Goal: Task Accomplishment & Management: Complete application form

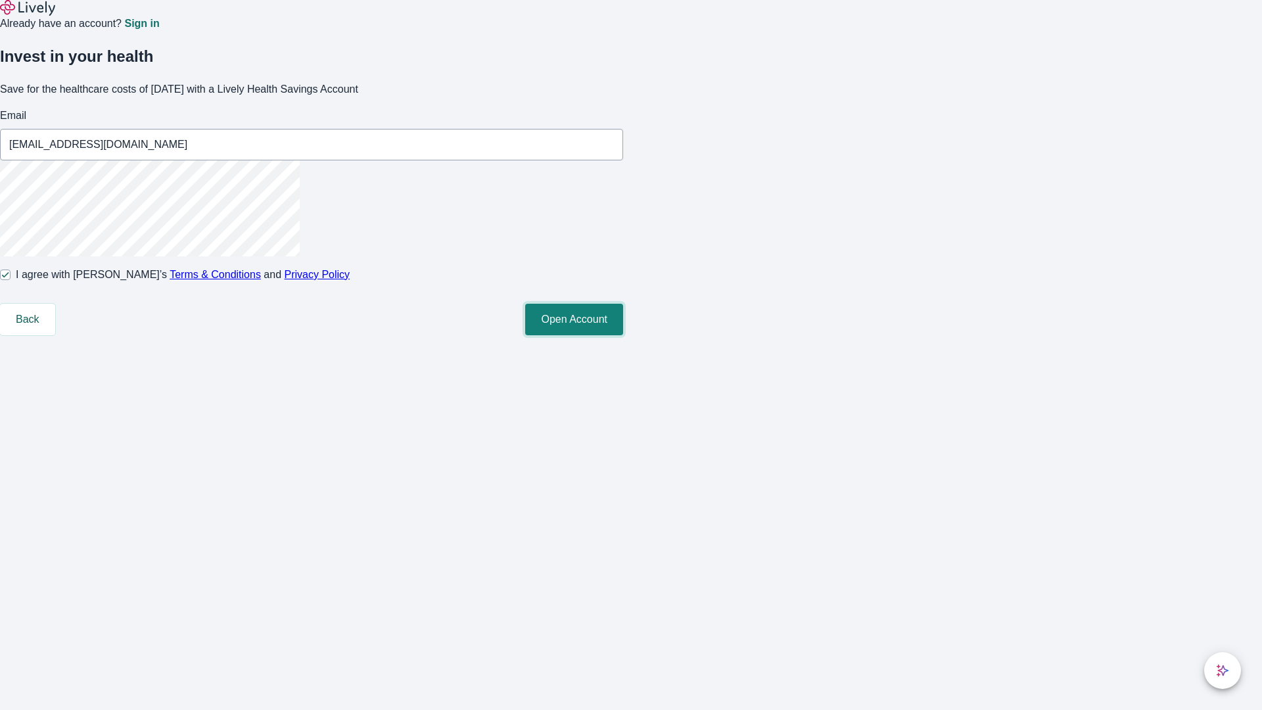
click at [623, 335] on button "Open Account" at bounding box center [574, 320] width 98 height 32
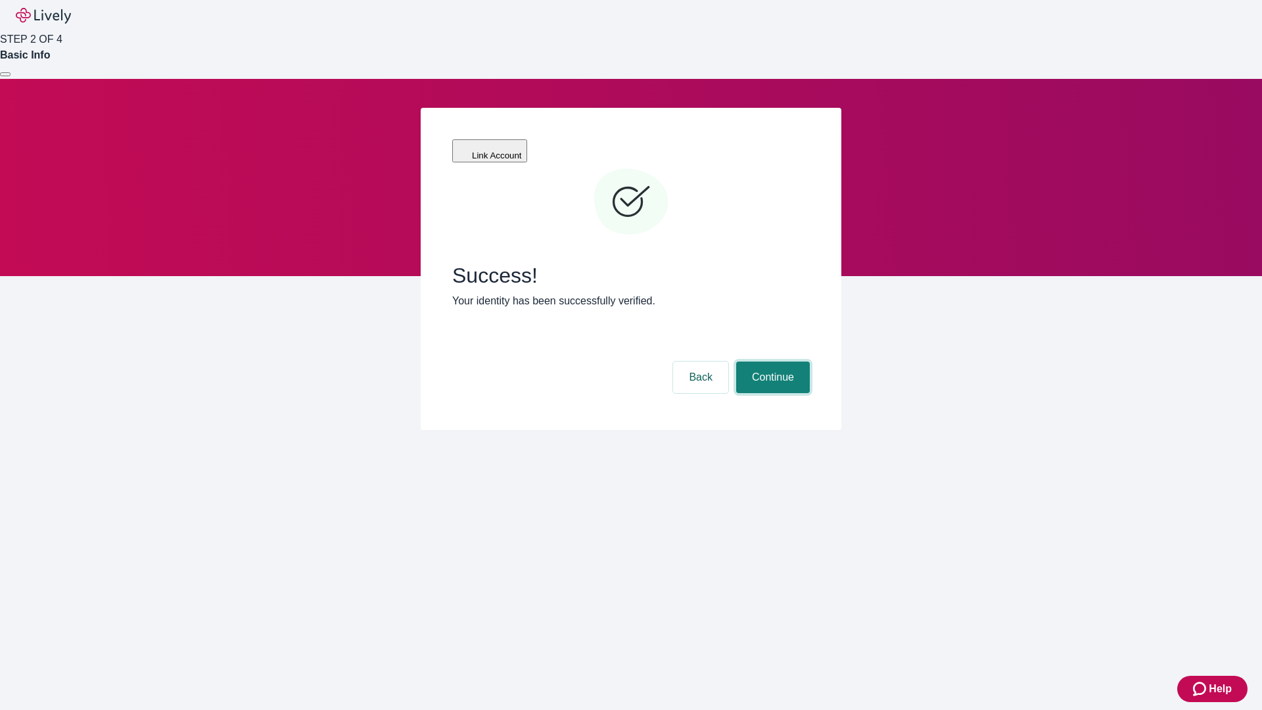
click at [771, 361] on button "Continue" at bounding box center [773, 377] width 74 height 32
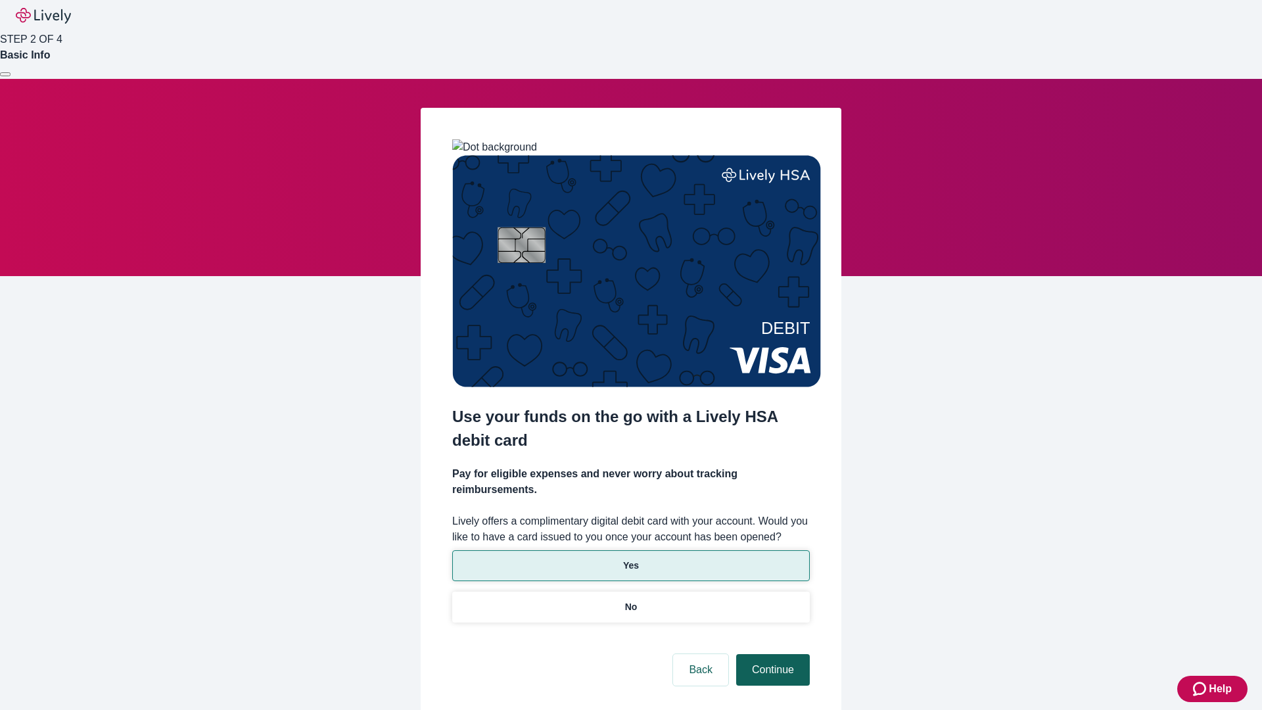
click at [630, 558] on p "Yes" at bounding box center [631, 565] width 16 height 14
click at [771, 654] on button "Continue" at bounding box center [773, 670] width 74 height 32
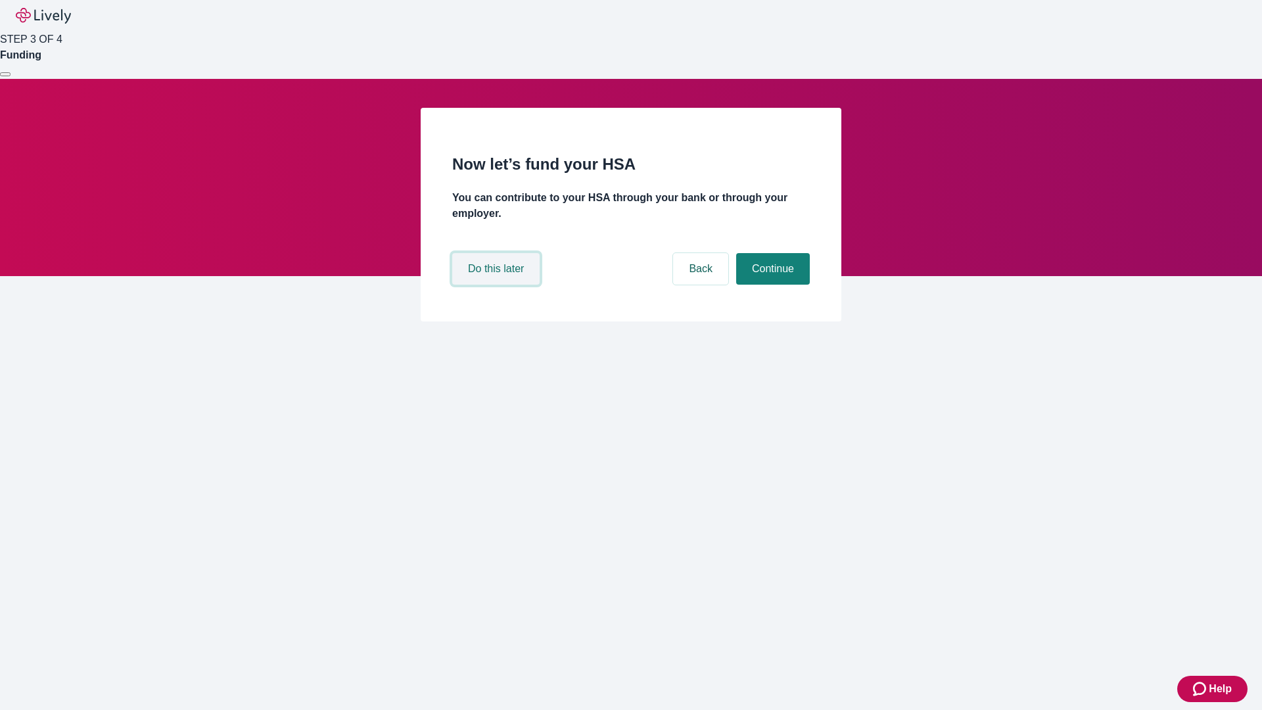
click at [497, 284] on button "Do this later" at bounding box center [495, 269] width 87 height 32
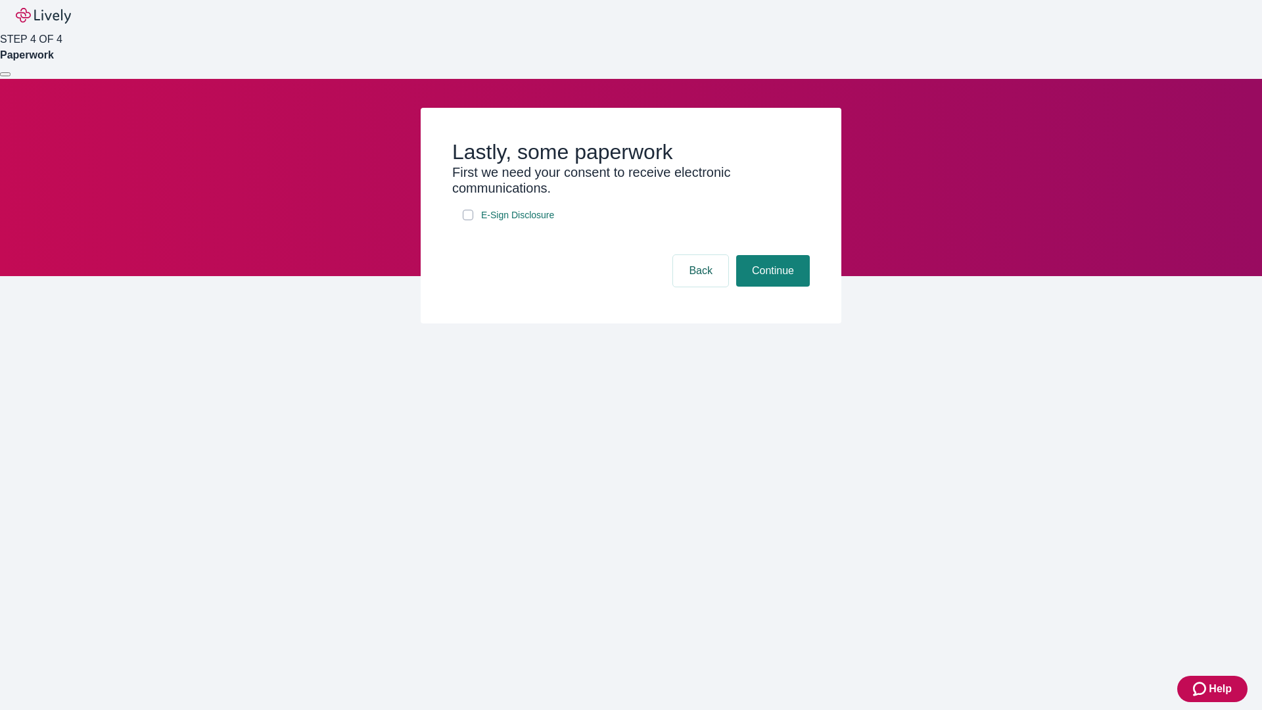
click at [468, 220] on input "E-Sign Disclosure" at bounding box center [468, 215] width 11 height 11
checkbox input "true"
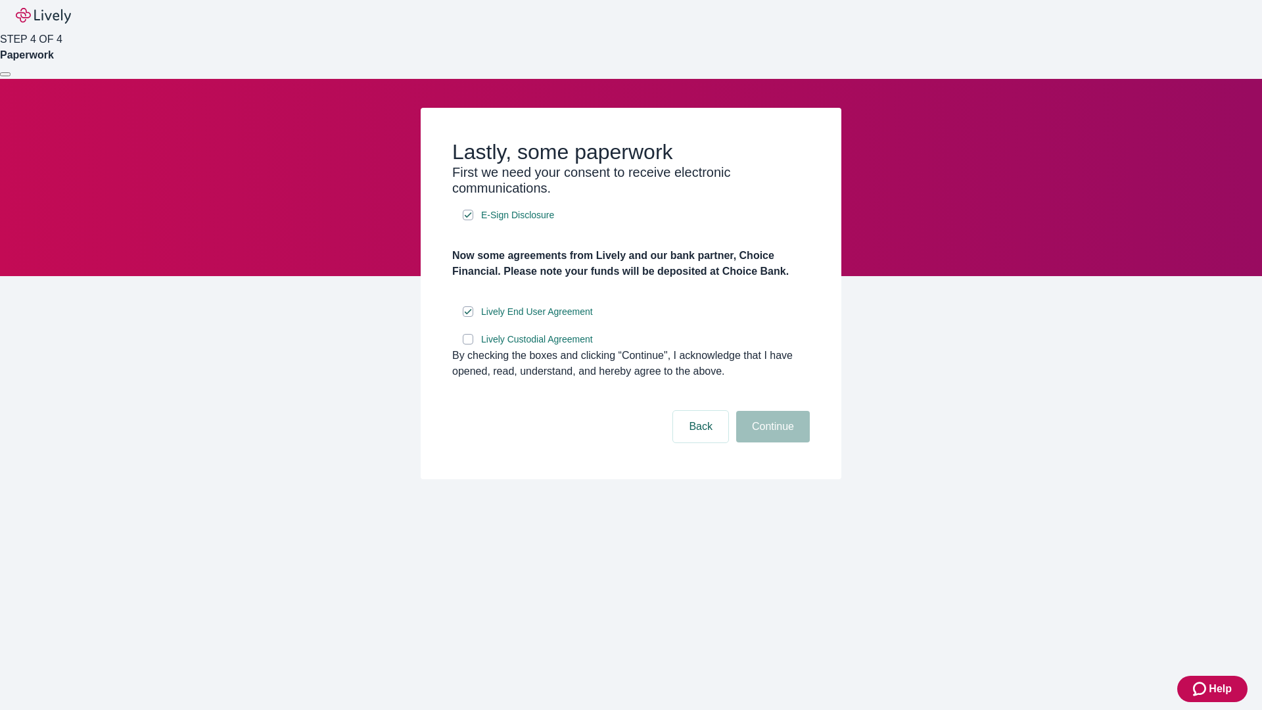
click at [468, 344] on input "Lively Custodial Agreement" at bounding box center [468, 339] width 11 height 11
checkbox input "true"
click at [771, 442] on button "Continue" at bounding box center [773, 427] width 74 height 32
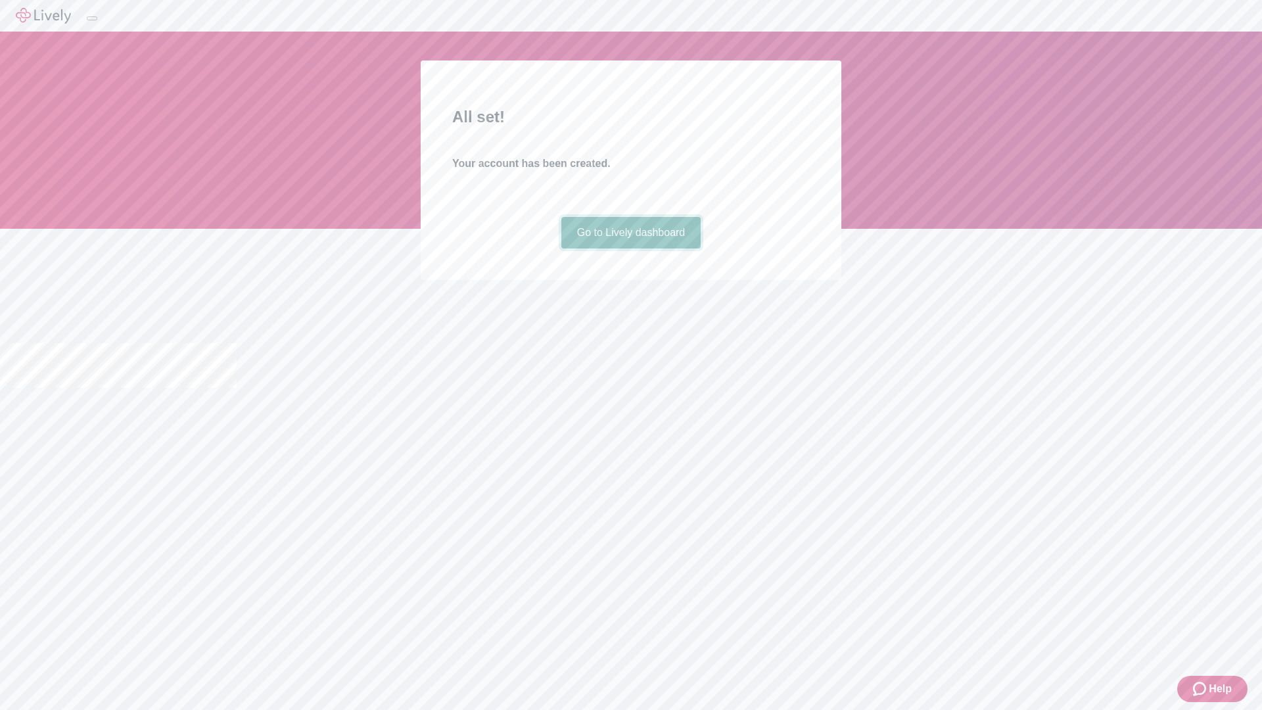
click at [630, 248] on link "Go to Lively dashboard" at bounding box center [631, 233] width 140 height 32
